Goal: Information Seeking & Learning: Learn about a topic

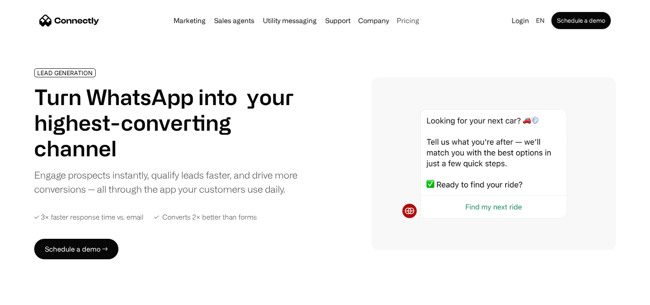
click at [414, 18] on link "Pricing" at bounding box center [408, 20] width 30 height 7
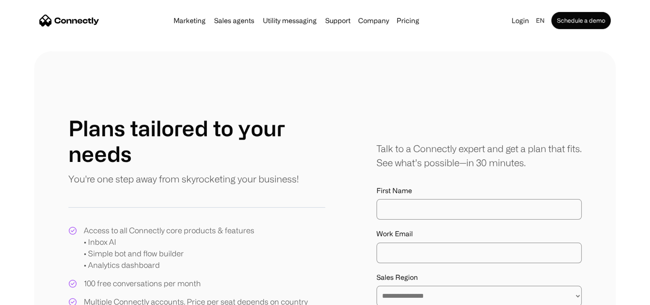
scroll to position [86, 0]
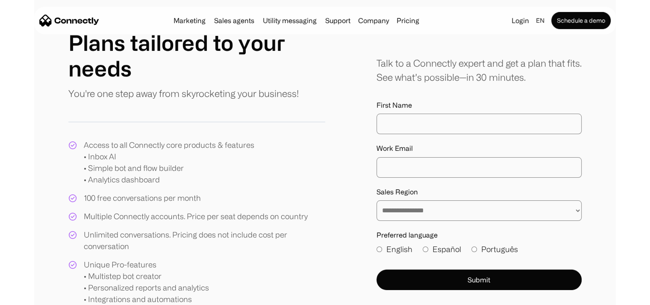
drag, startPoint x: 106, startPoint y: 169, endPoint x: 147, endPoint y: 164, distance: 40.9
click at [147, 164] on div "Access to all Connectly core products & features • Inbox AI • Simple bot and fl…" at bounding box center [169, 162] width 171 height 46
click at [148, 164] on div "Access to all Connectly core products & features • Inbox AI • Simple bot and fl…" at bounding box center [169, 162] width 171 height 46
click at [163, 170] on div "Access to all Connectly core products & features • Inbox AI • Simple bot and fl…" at bounding box center [169, 162] width 171 height 46
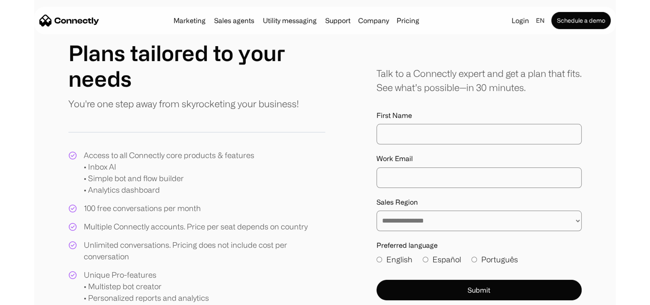
scroll to position [0, 0]
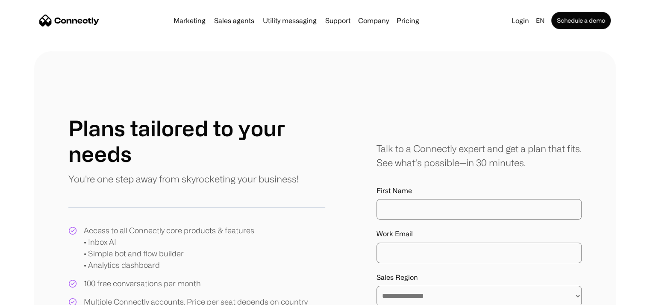
click at [63, 22] on img "home" at bounding box center [69, 21] width 60 height 12
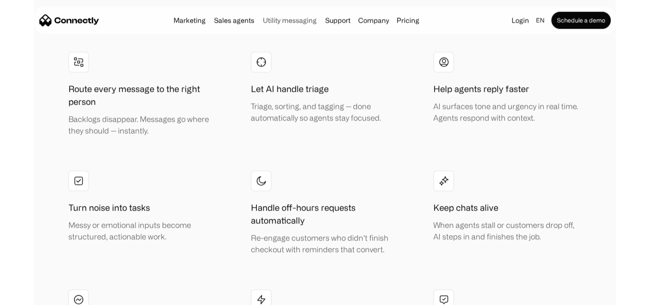
scroll to position [1753, 0]
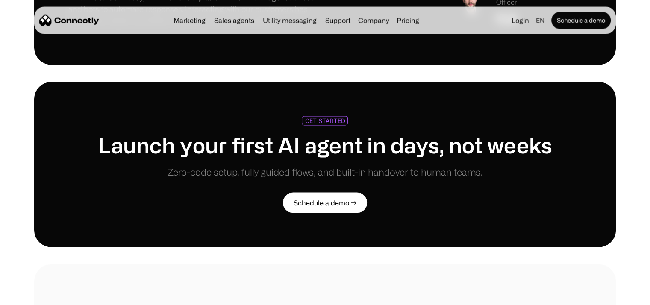
scroll to position [1924, 0]
